Goal: Complete application form: Complete application form

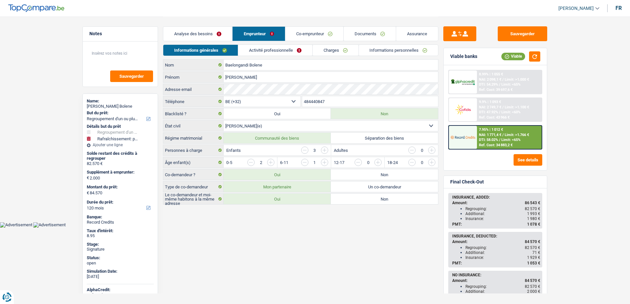
select select "refinancing"
select select "houseOrGarden"
select select "120"
select select "32"
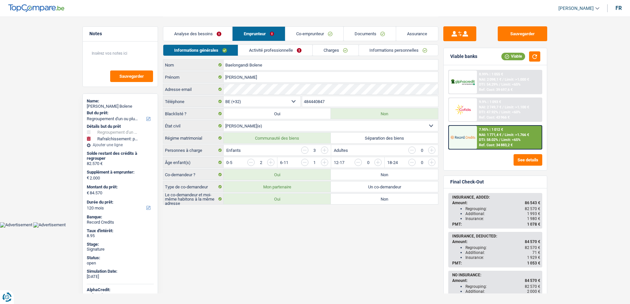
select select "married"
click at [244, 61] on input "Baelongandi Bolene" at bounding box center [331, 65] width 214 height 11
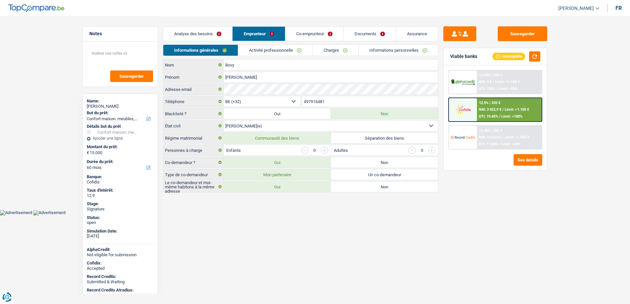
select select "household"
select select "60"
select select "32"
select select "married"
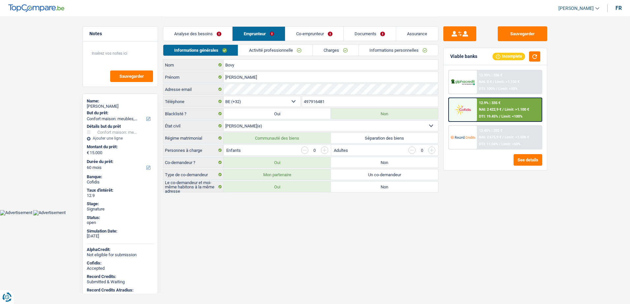
select select "32"
click at [274, 48] on link "Activité professionnelle" at bounding box center [275, 50] width 74 height 11
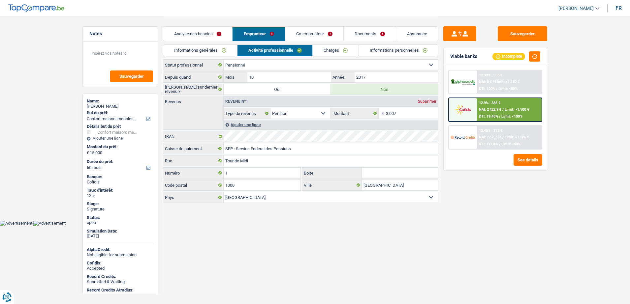
click at [300, 36] on link "Co-emprunteur" at bounding box center [314, 34] width 58 height 14
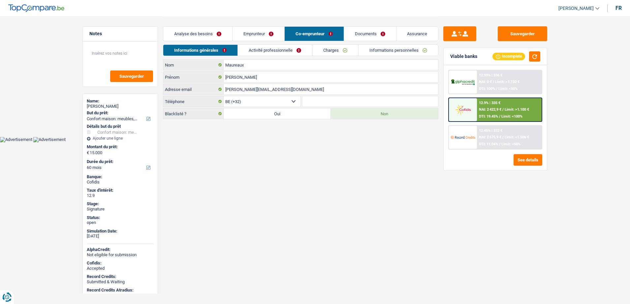
click at [290, 57] on div "Informations générales Activité professionnelle Charges Informations personnell…" at bounding box center [300, 52] width 275 height 15
click at [267, 36] on link "Emprunteur" at bounding box center [258, 34] width 52 height 14
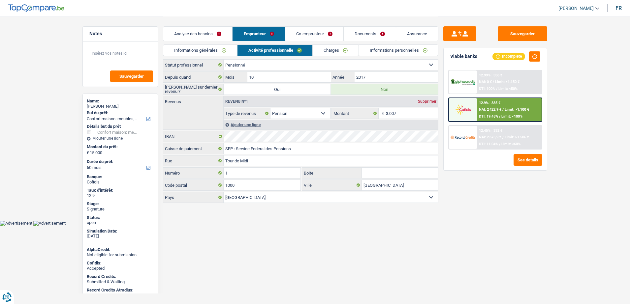
click at [225, 47] on link "Informations générales" at bounding box center [200, 50] width 74 height 11
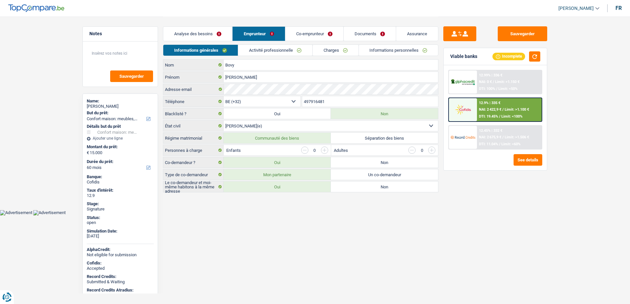
click at [261, 48] on link "Activité professionnelle" at bounding box center [275, 50] width 74 height 11
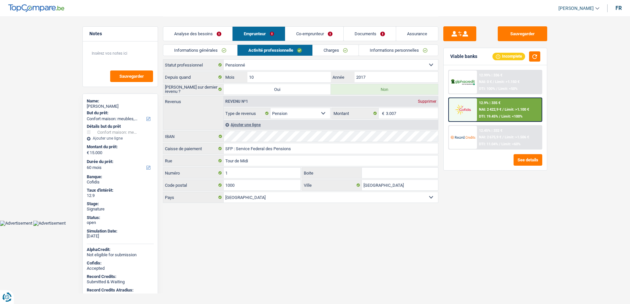
click at [330, 51] on link "Charges" at bounding box center [336, 50] width 46 height 11
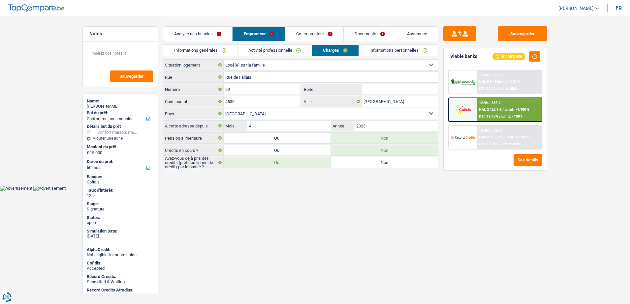
click at [305, 32] on link "Co-emprunteur" at bounding box center [314, 34] width 58 height 14
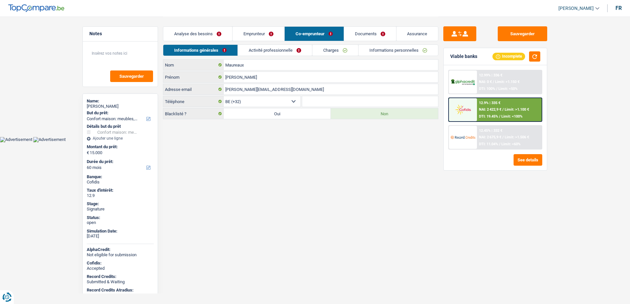
click at [328, 51] on link "Charges" at bounding box center [335, 50] width 46 height 11
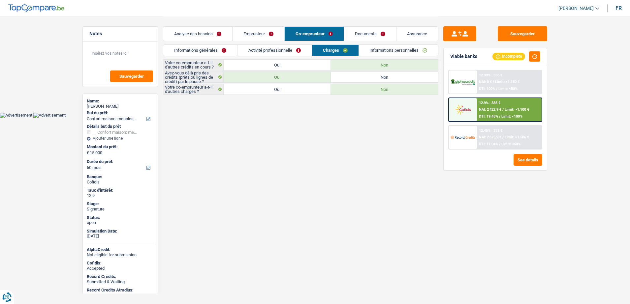
click at [303, 50] on link "Activité professionnelle" at bounding box center [274, 50] width 74 height 11
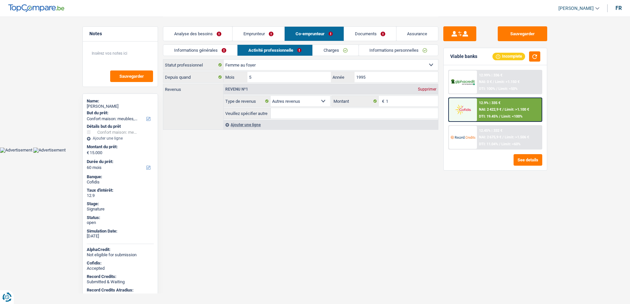
click at [250, 30] on link "Emprunteur" at bounding box center [258, 34] width 52 height 14
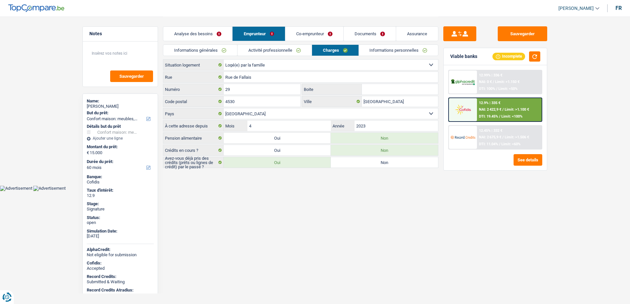
click at [250, 52] on link "Activité professionnelle" at bounding box center [274, 50] width 74 height 11
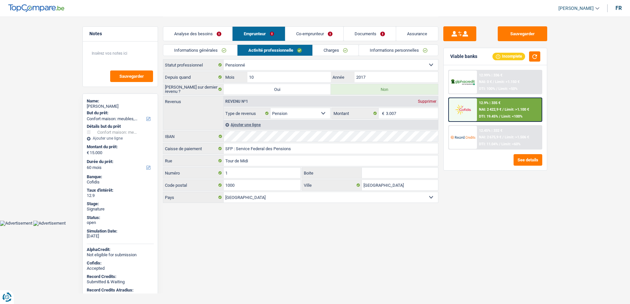
click at [339, 45] on link "Charges" at bounding box center [336, 50] width 46 height 11
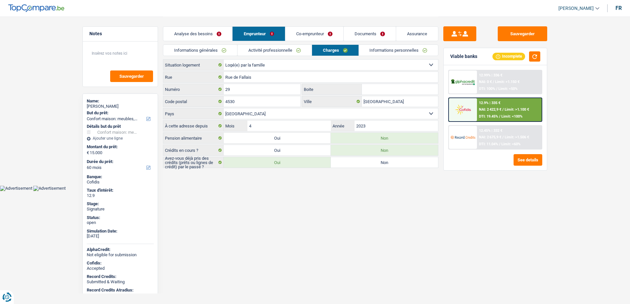
click at [320, 33] on link "Co-emprunteur" at bounding box center [314, 34] width 58 height 14
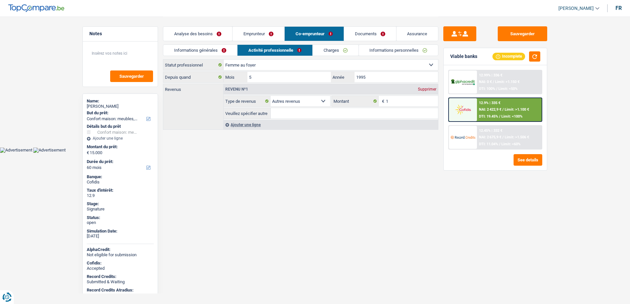
click at [259, 30] on link "Emprunteur" at bounding box center [258, 34] width 52 height 14
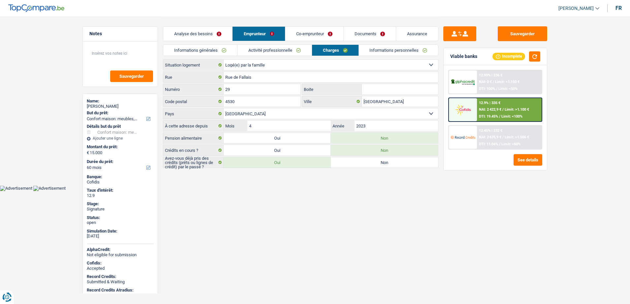
click at [263, 49] on link "Activité professionnelle" at bounding box center [274, 50] width 74 height 11
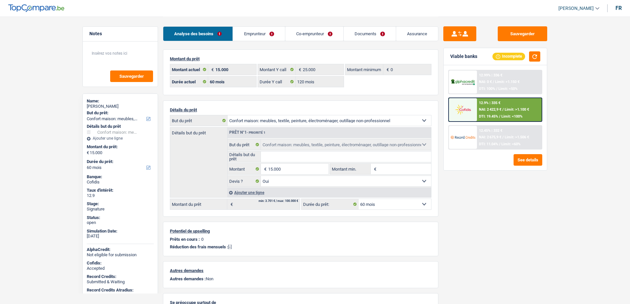
select select "household"
select select "60"
select select "120"
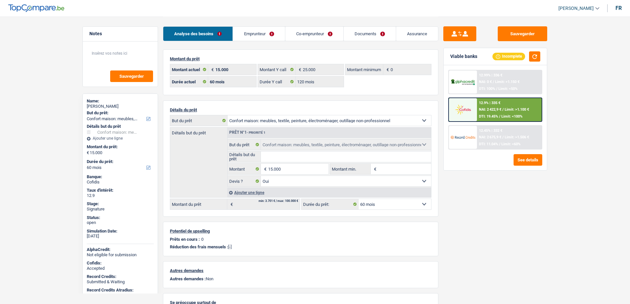
select select "household"
select select "yes"
select select "60"
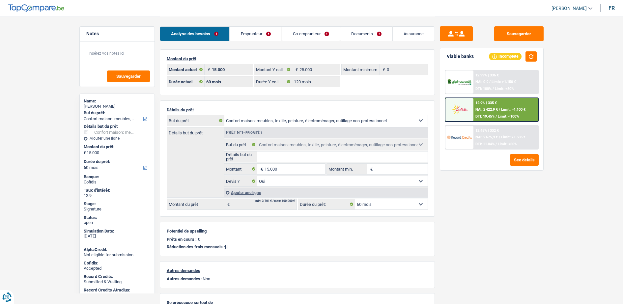
click at [270, 30] on link "Emprunteur" at bounding box center [256, 34] width 52 height 14
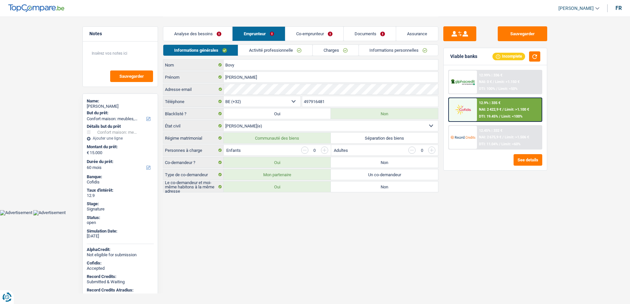
click at [278, 54] on link "Activité professionnelle" at bounding box center [275, 50] width 74 height 11
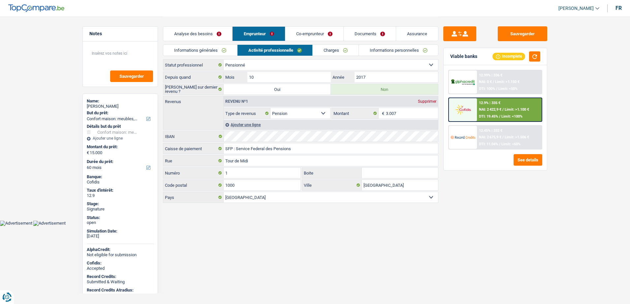
click at [332, 53] on link "Charges" at bounding box center [336, 50] width 46 height 11
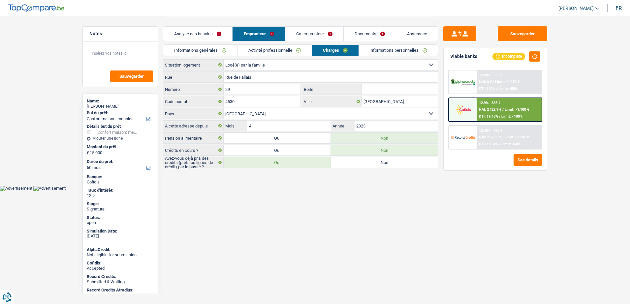
click at [373, 51] on link "Informations personnelles" at bounding box center [398, 50] width 79 height 11
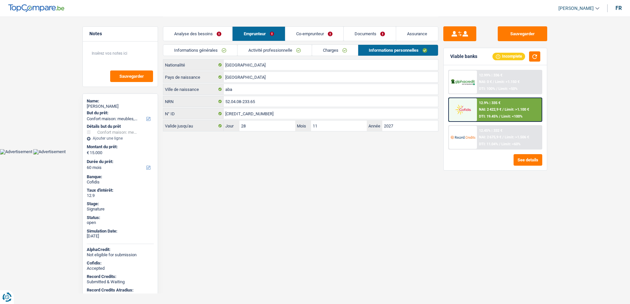
click at [319, 37] on link "Co-emprunteur" at bounding box center [314, 34] width 58 height 14
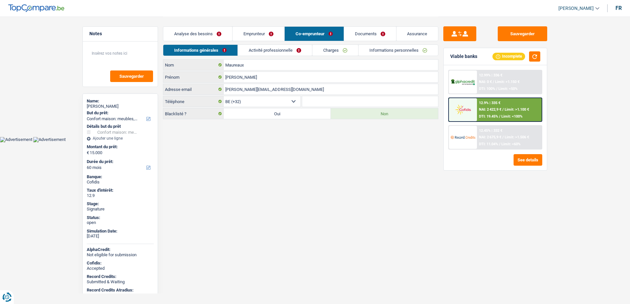
click at [369, 36] on link "Documents" at bounding box center [370, 34] width 52 height 14
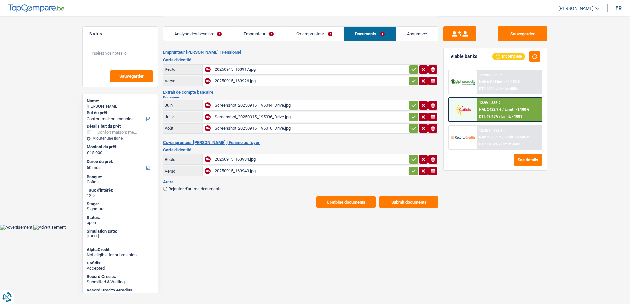
click at [304, 29] on link "Co-emprunteur" at bounding box center [314, 34] width 58 height 14
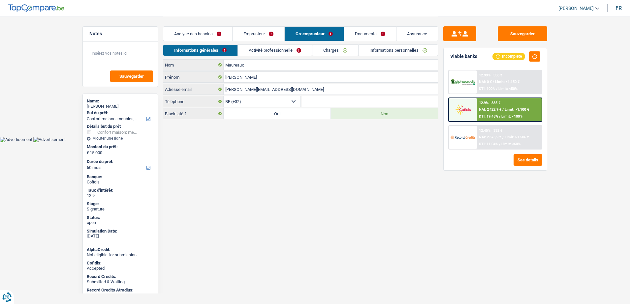
click at [259, 28] on link "Emprunteur" at bounding box center [258, 34] width 52 height 14
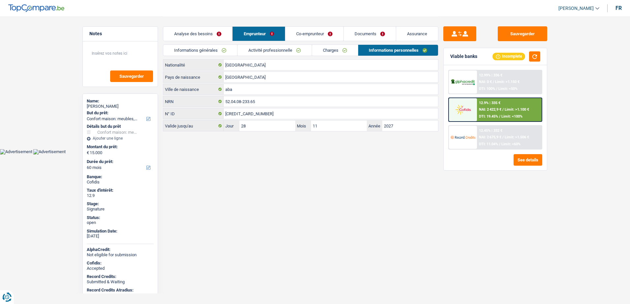
click at [337, 54] on link "Charges" at bounding box center [335, 50] width 46 height 11
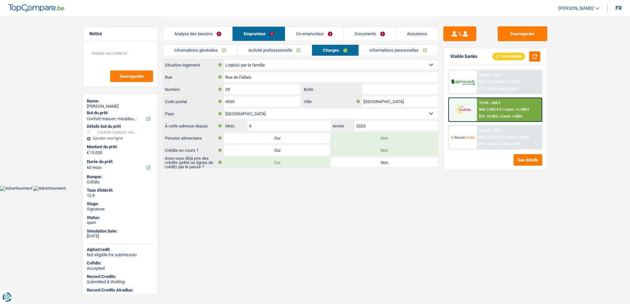
drag, startPoint x: 354, startPoint y: 144, endPoint x: 354, endPoint y: 149, distance: 5.6
click at [354, 149] on div "Locataire Propriétaire avec prêt hypothécaire Propriétaire sans prêt hypothécai…" at bounding box center [300, 113] width 275 height 109
click at [259, 44] on div "Analyse des besoins Emprunteur Co-emprunteur Documents Assurance" at bounding box center [300, 30] width 275 height 28
click at [260, 46] on link "Activité professionnelle" at bounding box center [274, 50] width 74 height 11
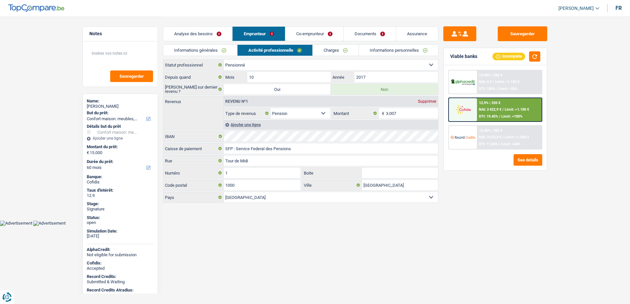
click at [341, 34] on link "Co-emprunteur" at bounding box center [314, 34] width 58 height 14
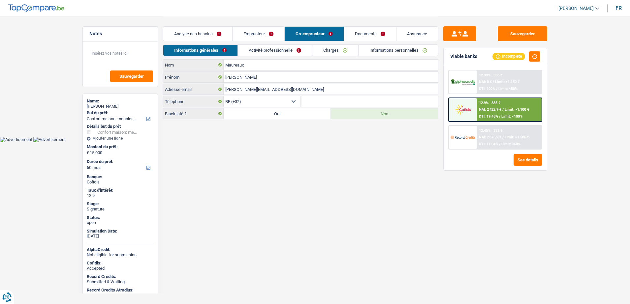
click at [388, 55] on link "Informations personnelles" at bounding box center [397, 50] width 79 height 11
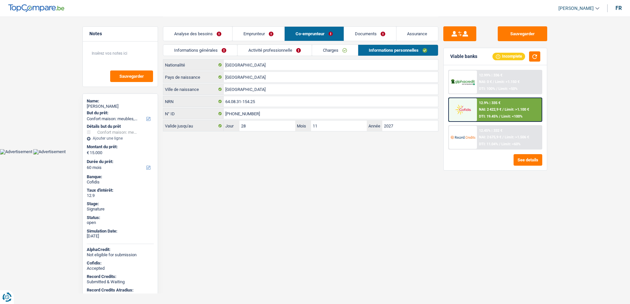
click at [266, 31] on link "Emprunteur" at bounding box center [258, 34] width 52 height 14
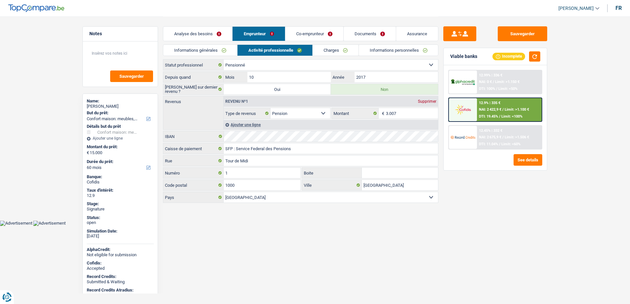
click at [387, 54] on link "Informations personnelles" at bounding box center [398, 50] width 79 height 11
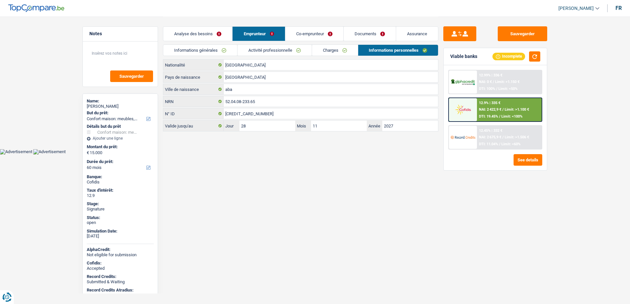
click at [322, 33] on link "Co-emprunteur" at bounding box center [314, 34] width 58 height 14
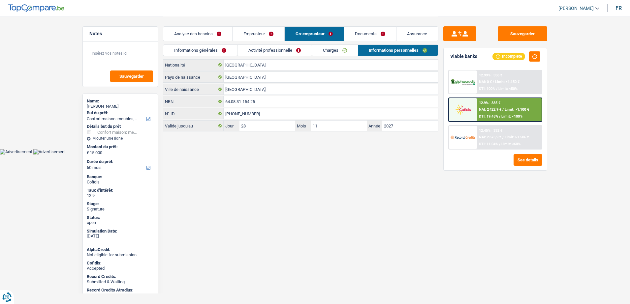
click at [268, 50] on link "Activité professionnelle" at bounding box center [274, 50] width 74 height 11
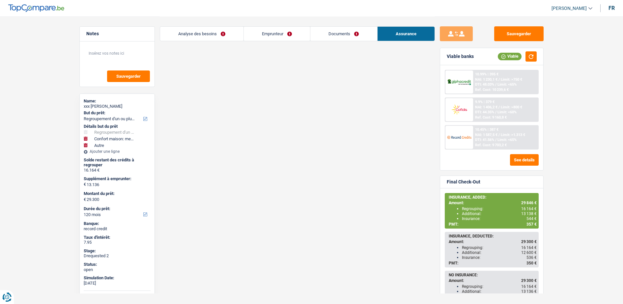
select select "refinancing"
select select "household"
select select "other"
select select "120"
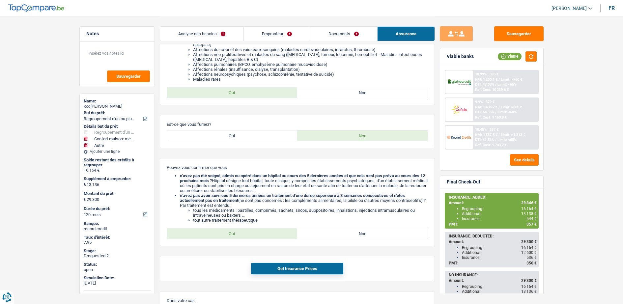
scroll to position [134, 0]
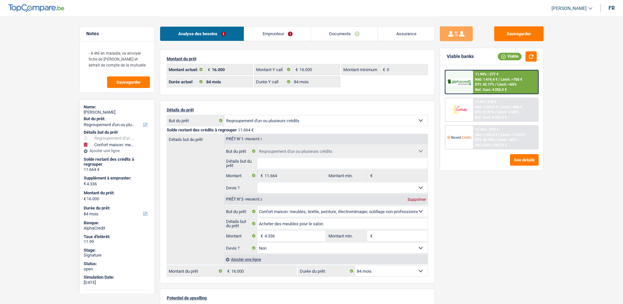
select select "refinancing"
select select "household"
select select "84"
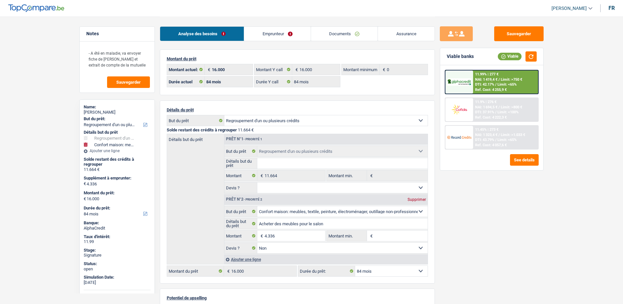
select select "84"
select select "refinancing"
select select "household"
select select "false"
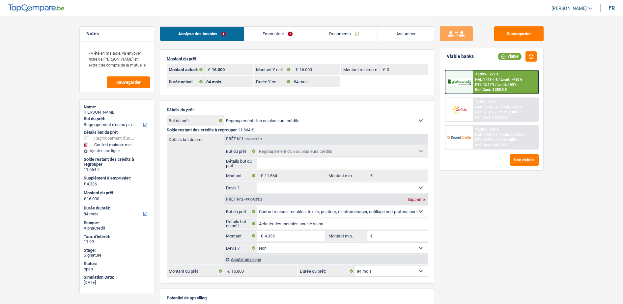
select select "84"
select select "worker"
select select "familyAllowances"
select select "netSalary"
select select "alimony"
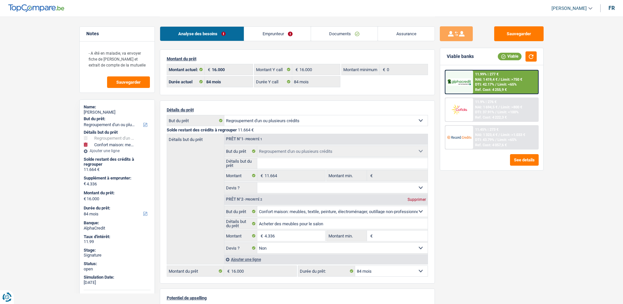
click at [279, 29] on link "Emprunteur" at bounding box center [277, 34] width 67 height 14
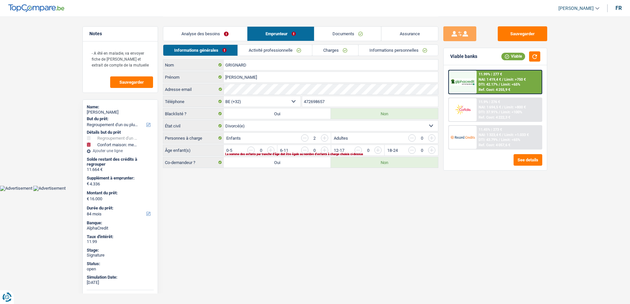
click at [281, 57] on div "Informations générales Activité professionnelle Charges Informations personnell…" at bounding box center [300, 52] width 275 height 15
click at [277, 49] on link "Activité professionnelle" at bounding box center [275, 50] width 74 height 11
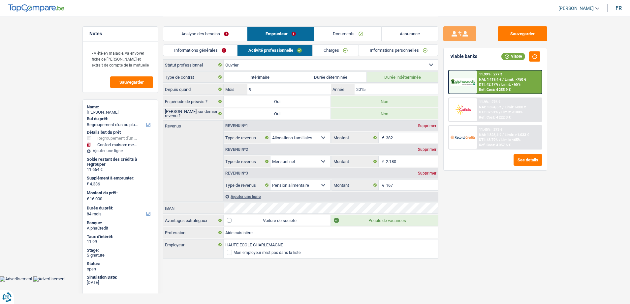
click at [377, 52] on link "Informations personnelles" at bounding box center [398, 50] width 79 height 11
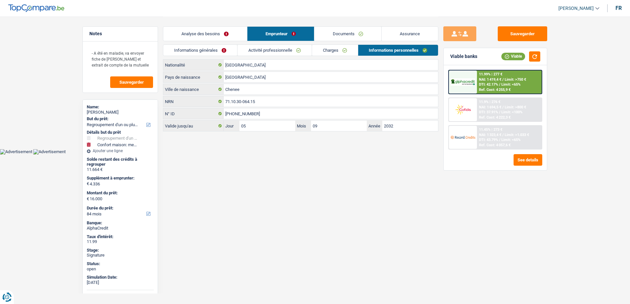
click at [332, 52] on link "Charges" at bounding box center [335, 50] width 46 height 11
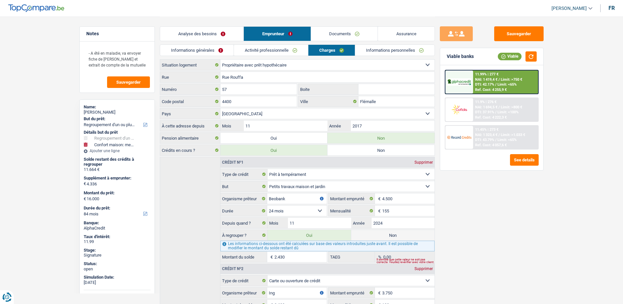
click at [290, 51] on link "Activité professionnelle" at bounding box center [271, 50] width 74 height 11
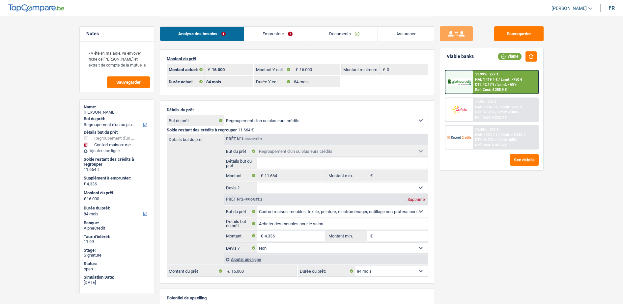
select select "refinancing"
select select "household"
select select "84"
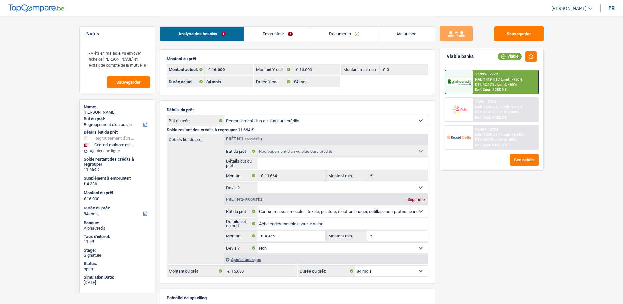
select select "84"
select select "refinancing"
select select "household"
select select "false"
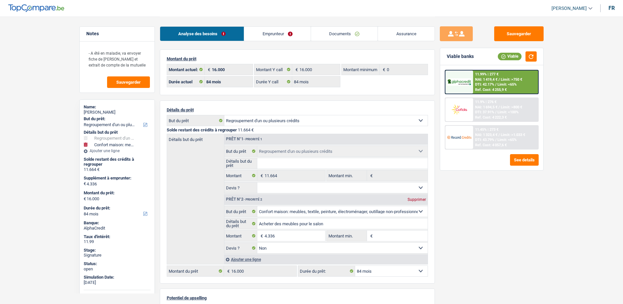
select select "84"
click at [486, 110] on span "DTI: 37.91%" at bounding box center [484, 112] width 19 height 4
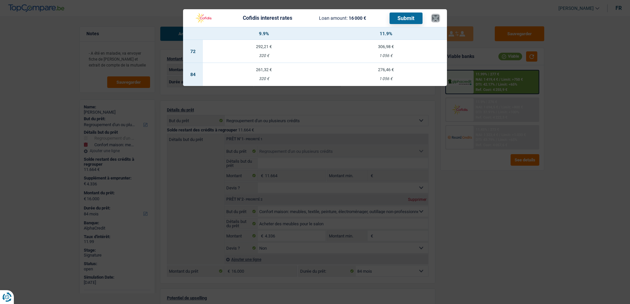
click at [435, 21] on button "×" at bounding box center [435, 18] width 7 height 7
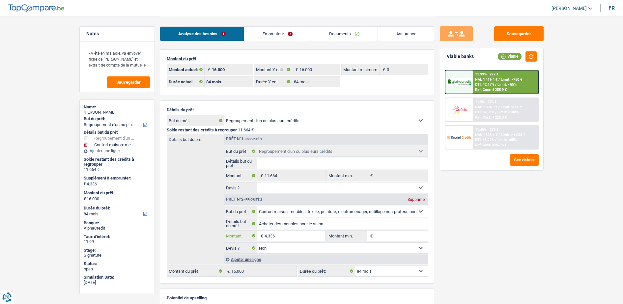
click at [266, 236] on input "4.336" at bounding box center [295, 236] width 60 height 11
click at [267, 236] on input "4.336" at bounding box center [295, 236] width 60 height 11
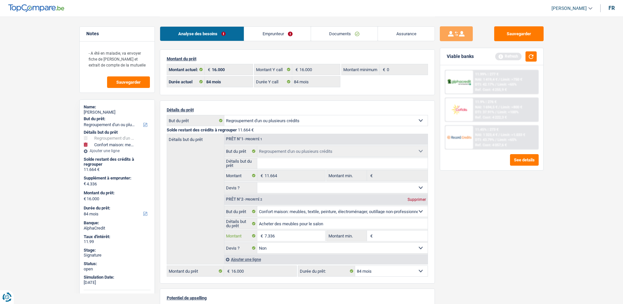
type input "7.336"
type input "19.000"
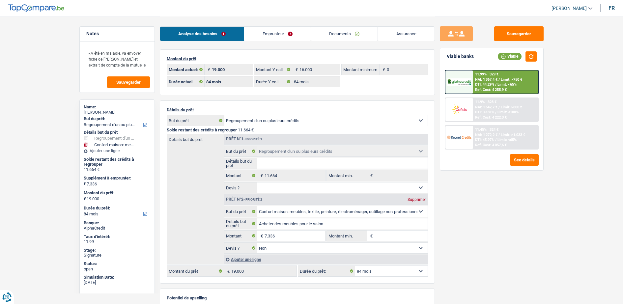
click at [468, 116] on div at bounding box center [460, 109] width 28 height 23
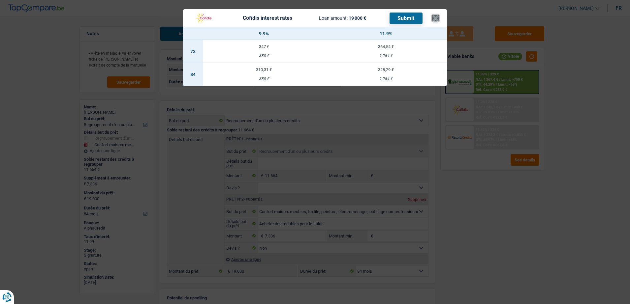
click at [435, 17] on button "×" at bounding box center [435, 18] width 7 height 7
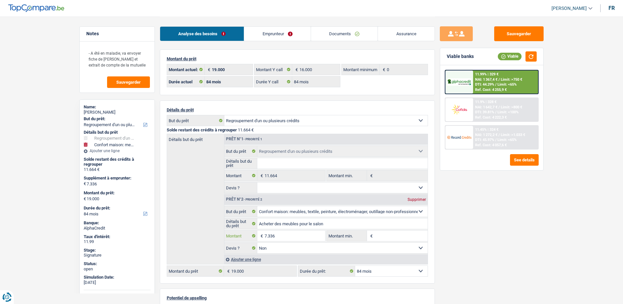
click at [266, 236] on input "7.336" at bounding box center [295, 236] width 60 height 11
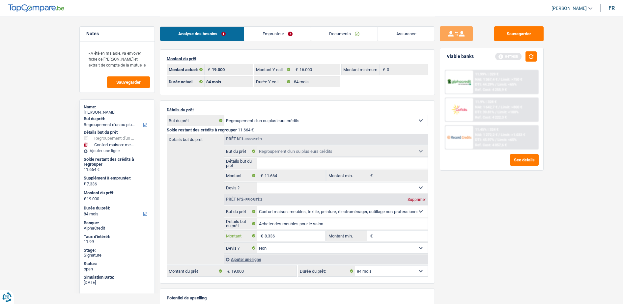
type input "8.336"
type input "20.000"
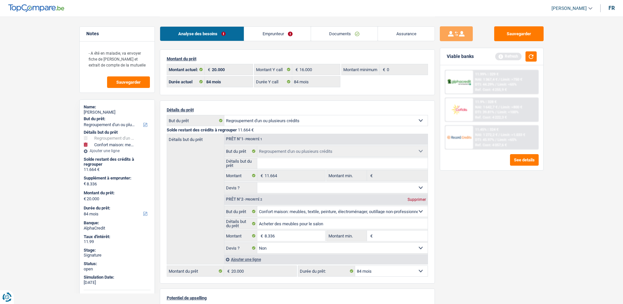
click at [498, 86] on div "DTI: 44.29% / Limit: <65%" at bounding box center [496, 84] width 42 height 4
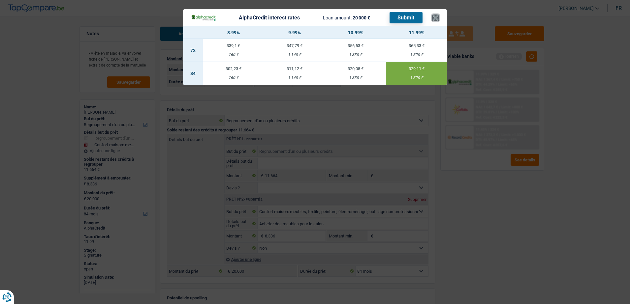
click at [435, 20] on button "×" at bounding box center [435, 18] width 7 height 7
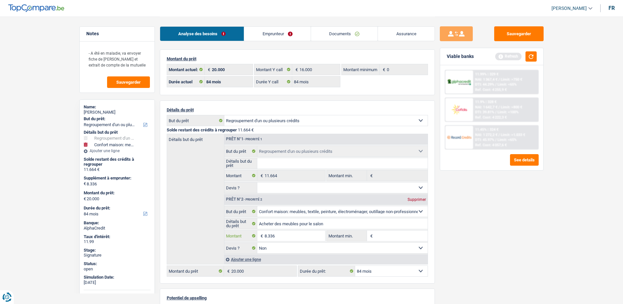
click at [268, 235] on input "8.336" at bounding box center [295, 236] width 60 height 11
click at [267, 236] on input "8.336" at bounding box center [295, 236] width 60 height 11
type input "9.336"
type input "21.000"
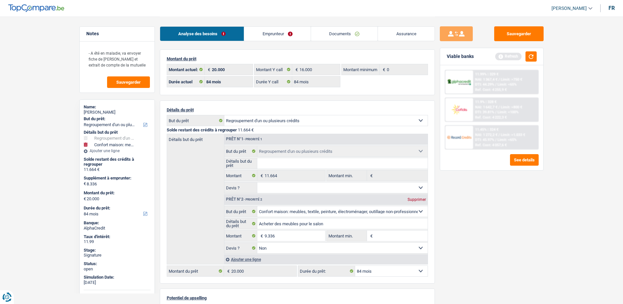
type input "21.000"
select select "120"
type input "21.000"
select select "120"
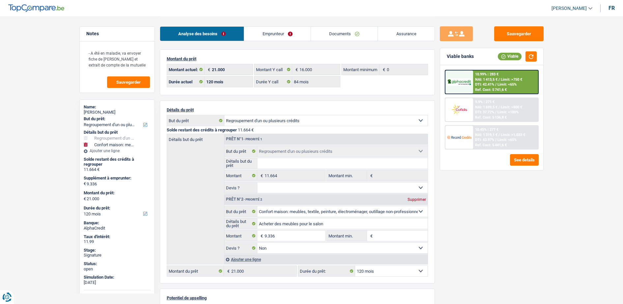
click at [468, 111] on img at bounding box center [459, 110] width 24 height 12
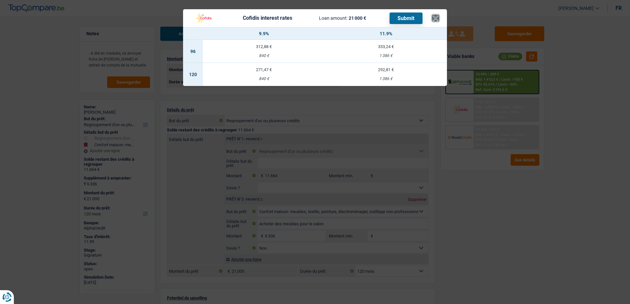
click at [434, 16] on button "×" at bounding box center [435, 18] width 7 height 7
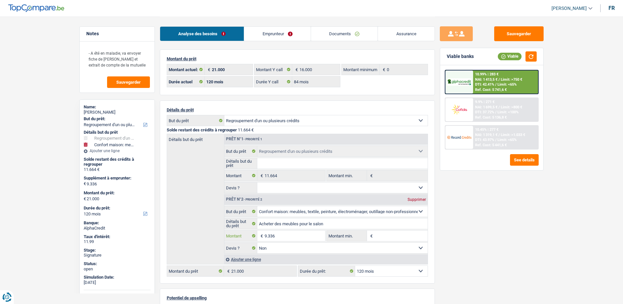
click at [265, 236] on input "9.336" at bounding box center [295, 236] width 60 height 11
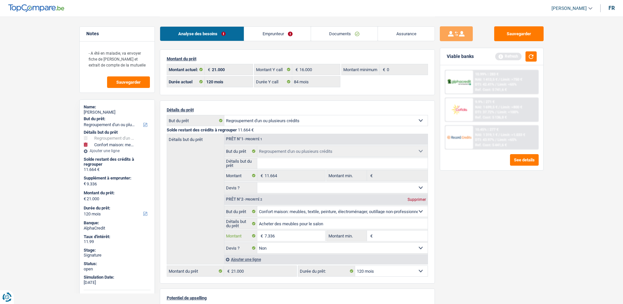
type input "7.336"
type input "19.000"
select select "84"
type input "19.000"
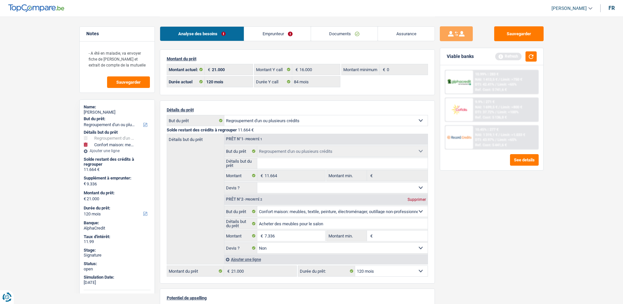
select select "84"
type input "19.000"
select select "84"
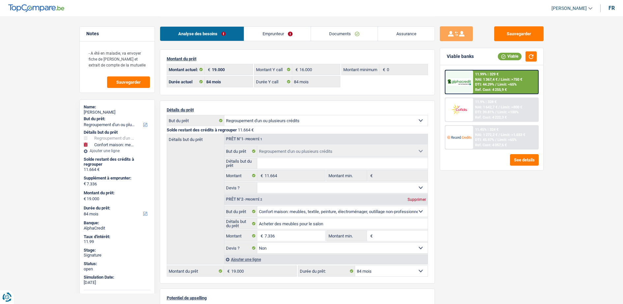
click at [489, 113] on span "DTI: 39.81%" at bounding box center [484, 112] width 19 height 4
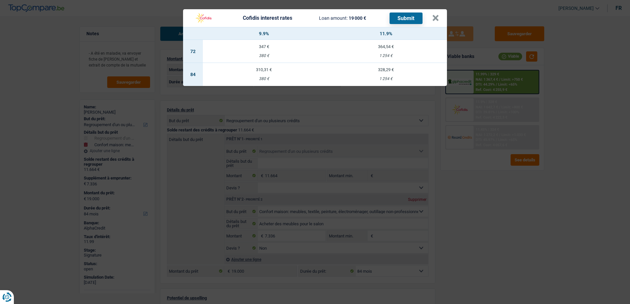
click at [394, 77] on div "1 254 €" at bounding box center [386, 79] width 122 height 4
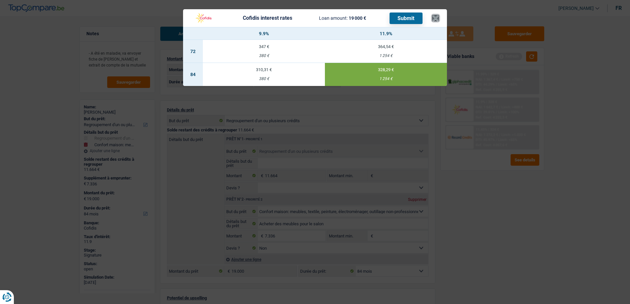
click at [437, 16] on button "×" at bounding box center [435, 18] width 7 height 7
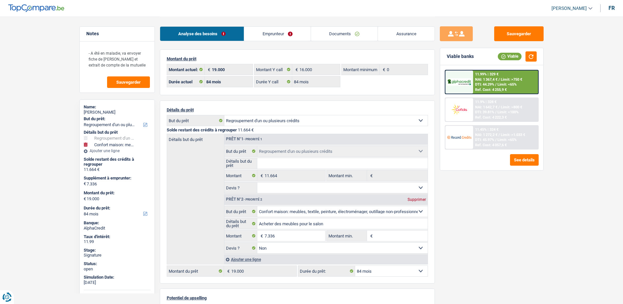
select select "refinancing"
select select "household"
select select "84"
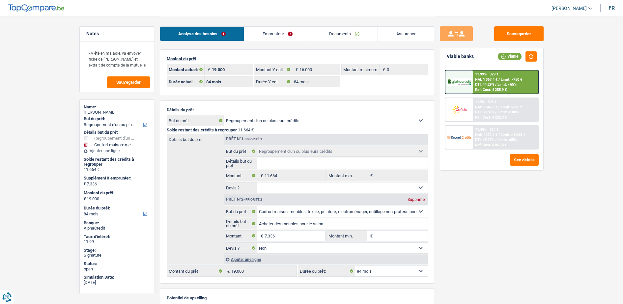
select select "84"
select select "refinancing"
select select "household"
select select "false"
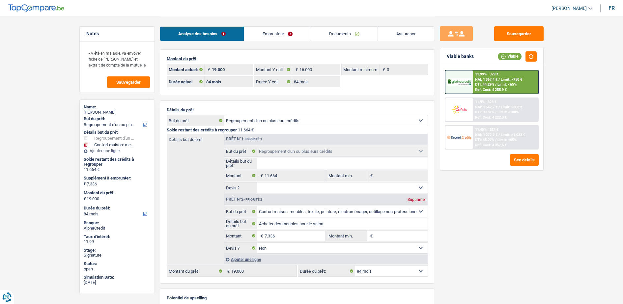
select select "84"
click at [286, 31] on link "Emprunteur" at bounding box center [277, 34] width 67 height 14
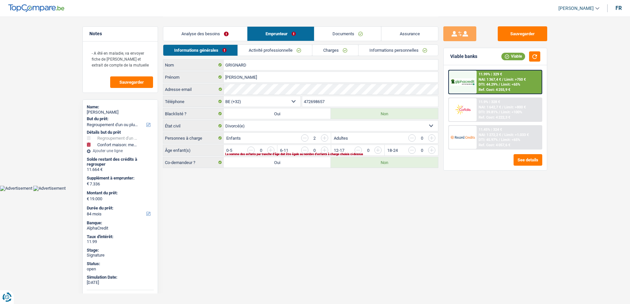
click at [277, 46] on link "Activité professionnelle" at bounding box center [275, 50] width 74 height 11
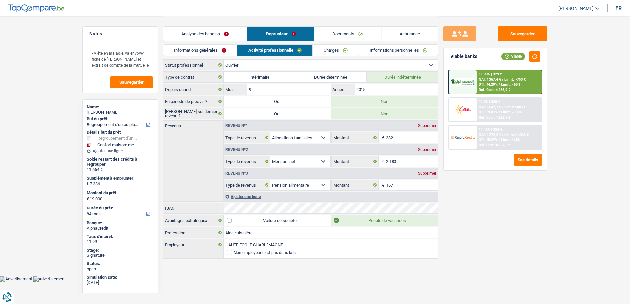
click at [364, 46] on link "Informations personnelles" at bounding box center [398, 50] width 79 height 11
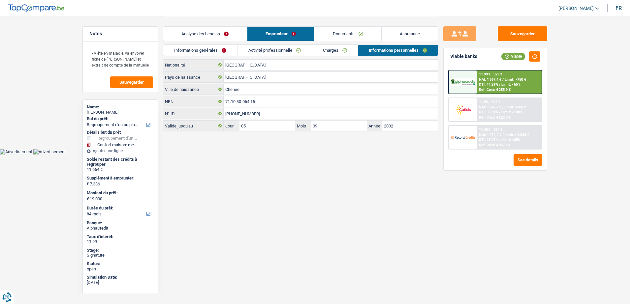
click at [474, 86] on div at bounding box center [463, 82] width 28 height 23
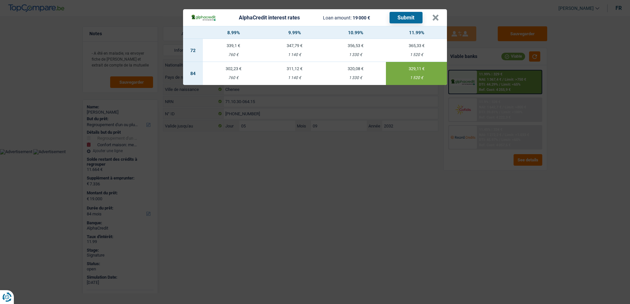
click at [439, 21] on header "AlphaCredit interest rates Loan amount: 19 000 € Submit ×" at bounding box center [315, 17] width 264 height 17
click at [437, 19] on button "×" at bounding box center [435, 18] width 7 height 7
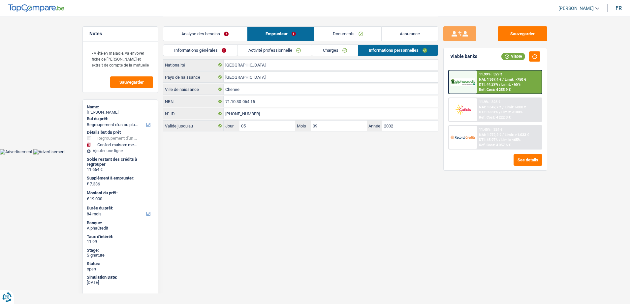
click at [484, 110] on span "DTI: 39.81%" at bounding box center [488, 112] width 19 height 4
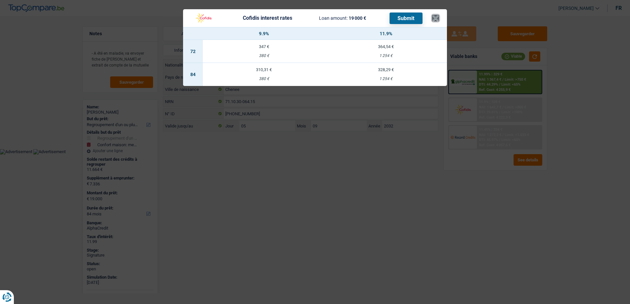
click at [437, 21] on button "×" at bounding box center [435, 18] width 7 height 7
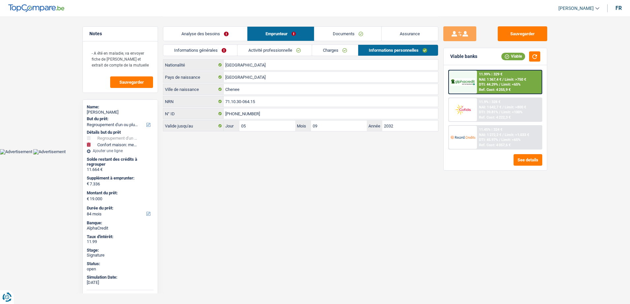
click at [261, 47] on link "Activité professionnelle" at bounding box center [274, 50] width 74 height 11
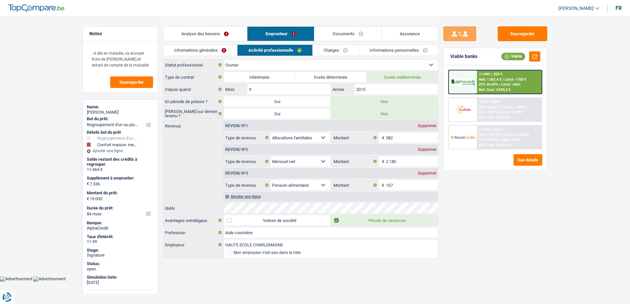
click at [309, 52] on link "Activité professionnelle" at bounding box center [274, 50] width 75 height 11
